Goal: Task Accomplishment & Management: Manage account settings

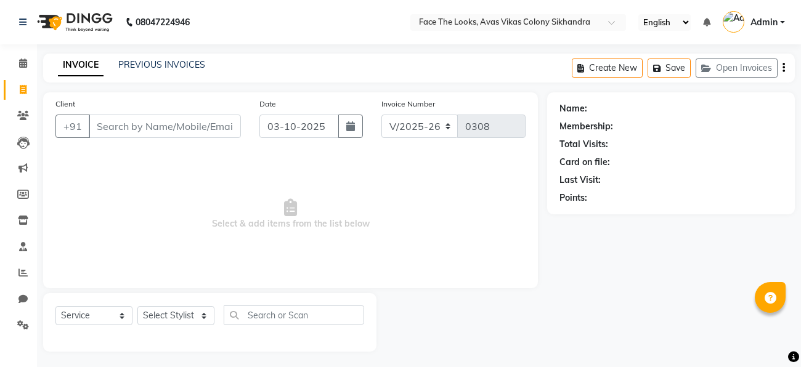
select select "8471"
select select "service"
click at [161, 62] on link "PREVIOUS INVOICES" at bounding box center [161, 64] width 87 height 11
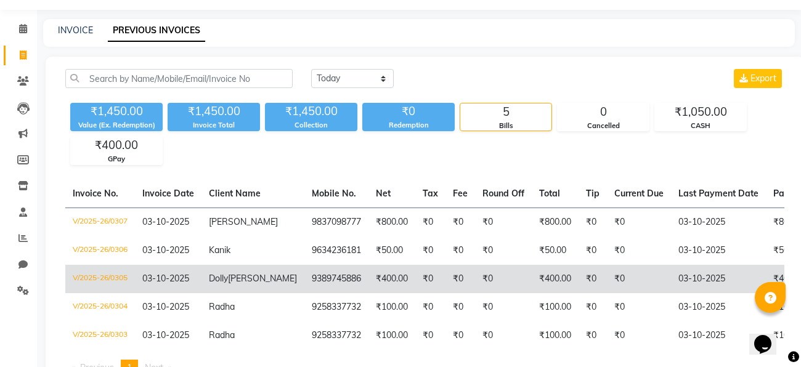
scroll to position [83, 0]
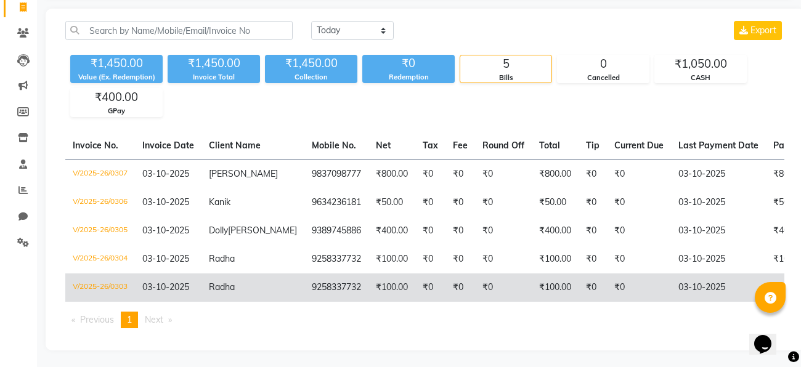
click at [304, 278] on td "9258337732" at bounding box center [336, 287] width 64 height 28
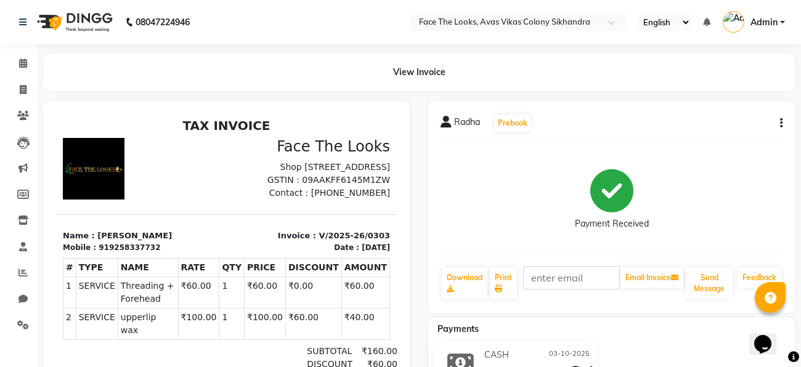
click at [778, 128] on button "button" at bounding box center [778, 123] width 7 height 13
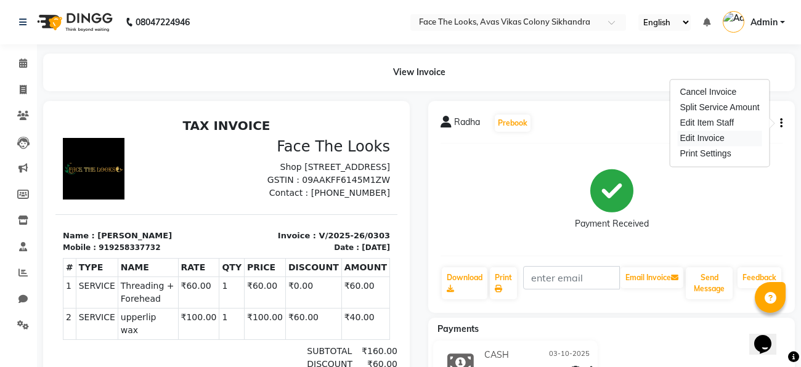
click at [696, 136] on div "Edit Invoice" at bounding box center [719, 138] width 84 height 15
select select "service"
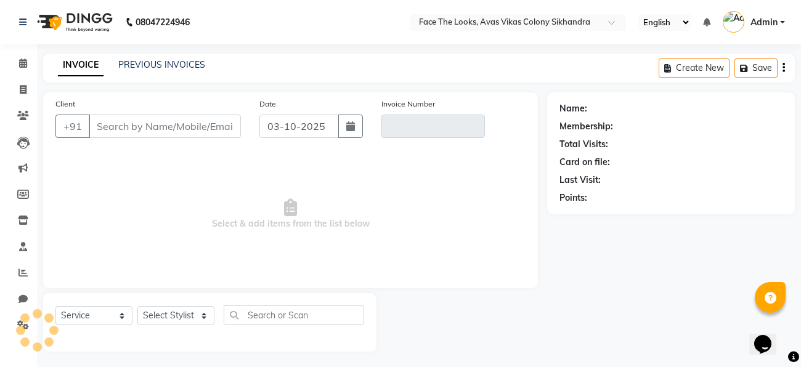
scroll to position [3, 0]
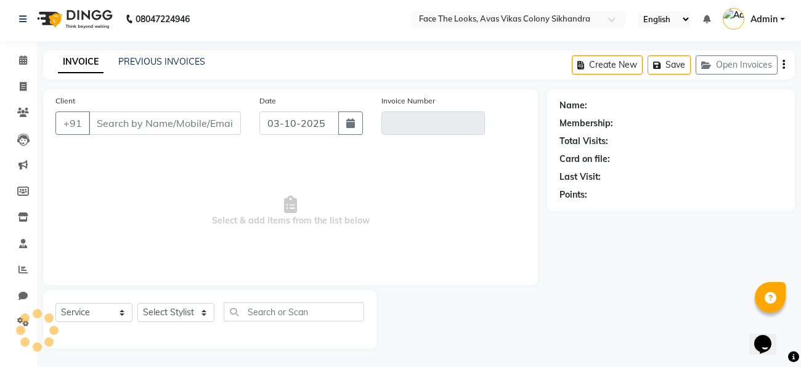
type input "9258337732"
type input "V/2025-26/0303"
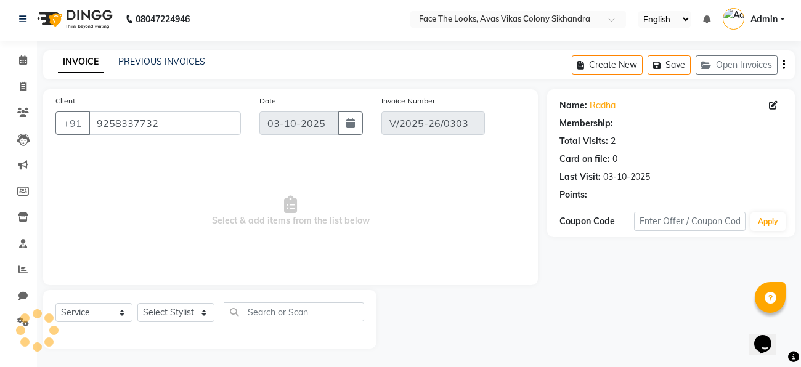
select select "select"
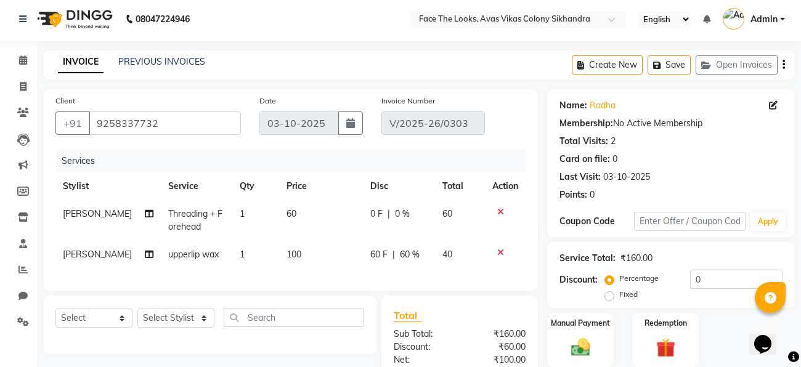
click at [784, 65] on icon "button" at bounding box center [783, 65] width 2 height 1
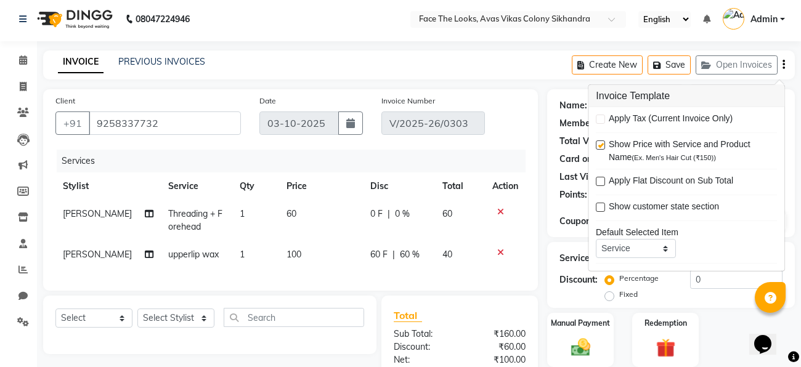
click at [506, 77] on div "INVOICE PREVIOUS INVOICES Create New Save Open Invoices" at bounding box center [418, 64] width 751 height 29
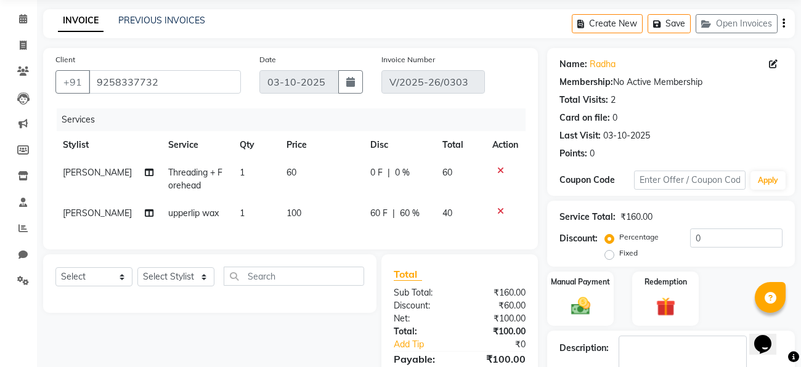
scroll to position [148, 0]
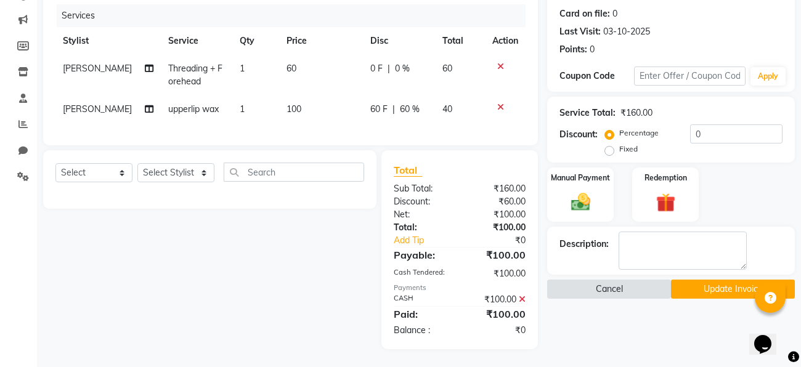
click at [594, 293] on button "Cancel" at bounding box center [609, 289] width 124 height 19
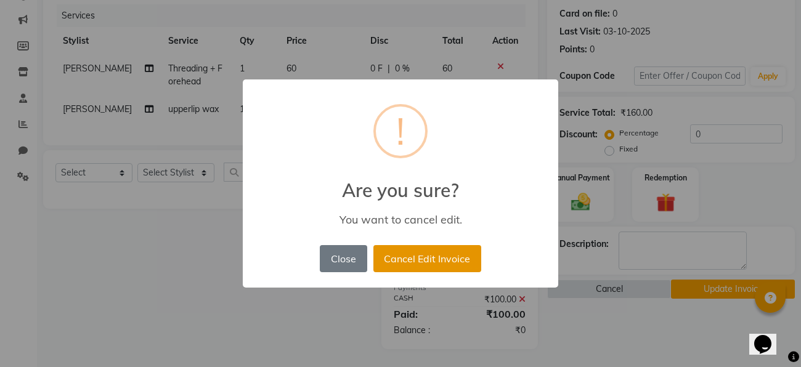
click at [443, 261] on button "Cancel Edit Invoice" at bounding box center [427, 258] width 108 height 27
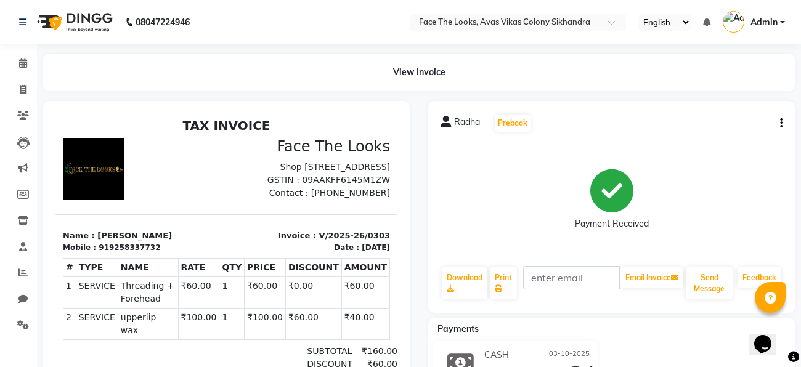
click at [780, 124] on icon "button" at bounding box center [781, 123] width 2 height 1
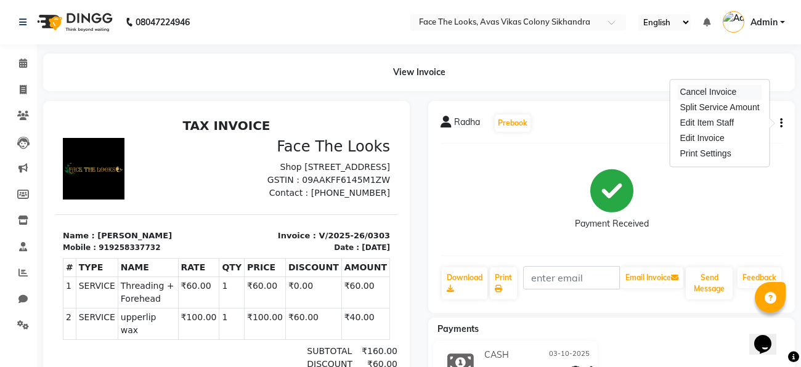
click at [713, 90] on div "Cancel Invoice" at bounding box center [719, 91] width 84 height 15
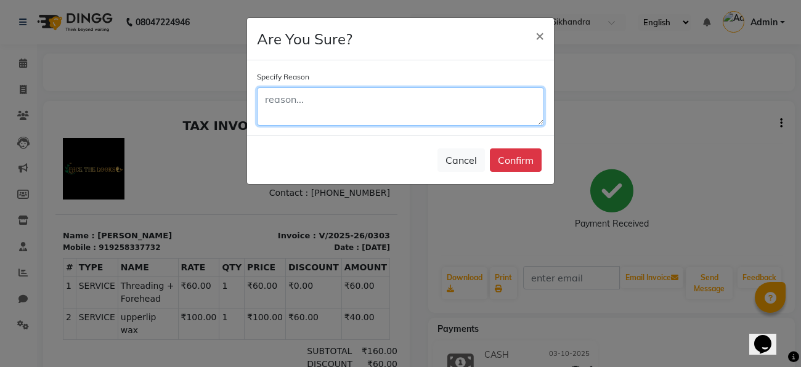
click at [419, 105] on textarea at bounding box center [400, 106] width 287 height 38
type textarea "wrong invoice"
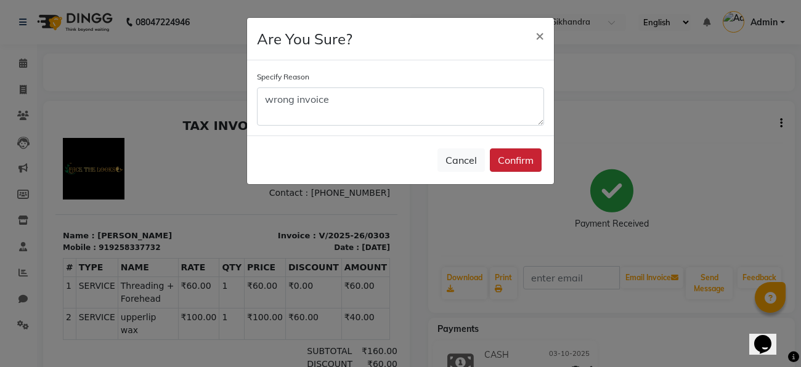
click at [519, 165] on button "Confirm" at bounding box center [516, 159] width 52 height 23
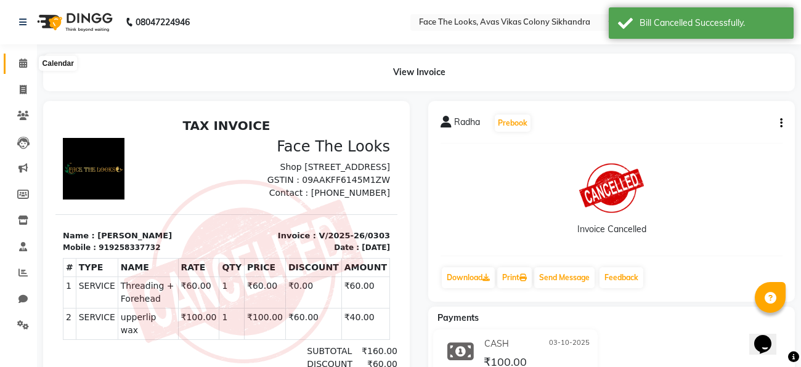
click at [21, 58] on span at bounding box center [23, 64] width 22 height 14
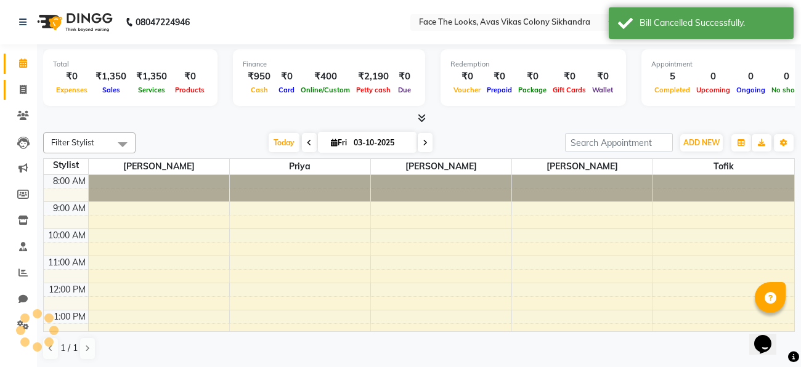
click at [23, 86] on icon at bounding box center [23, 89] width 7 height 9
select select "service"
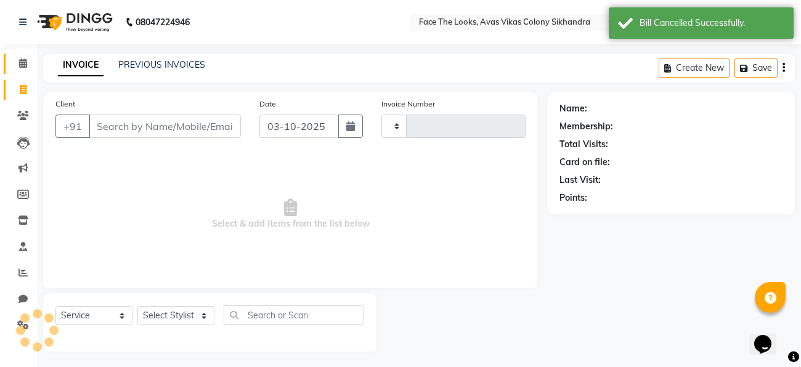
type input "0308"
select select "8471"
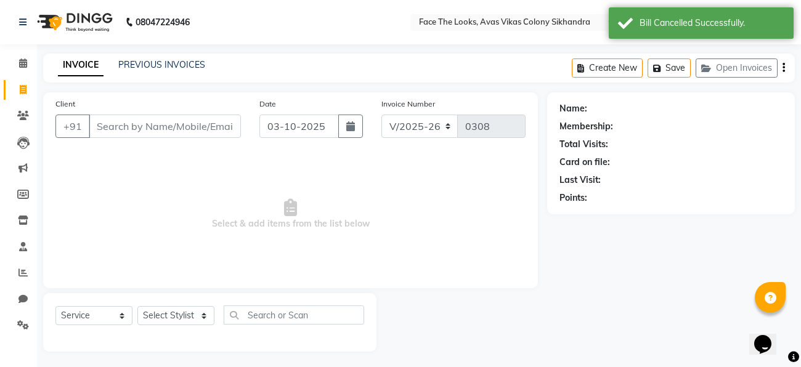
click at [116, 70] on div "INVOICE PREVIOUS INVOICES" at bounding box center [124, 65] width 162 height 13
click at [128, 68] on link "PREVIOUS INVOICES" at bounding box center [161, 64] width 87 height 11
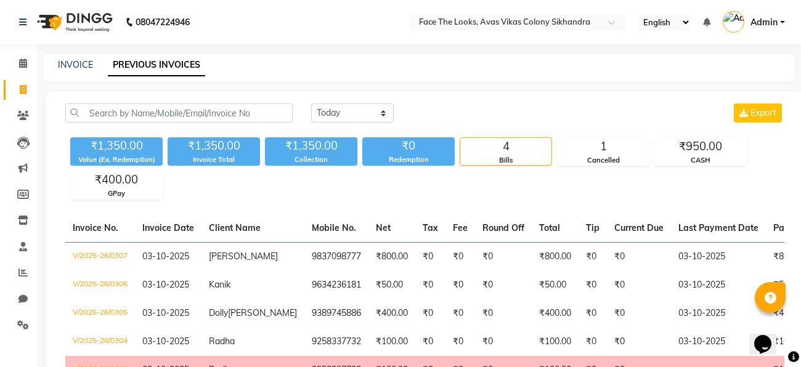
click at [297, 57] on div "INVOICE PREVIOUS INVOICES" at bounding box center [418, 68] width 751 height 28
